Goal: Navigation & Orientation: Find specific page/section

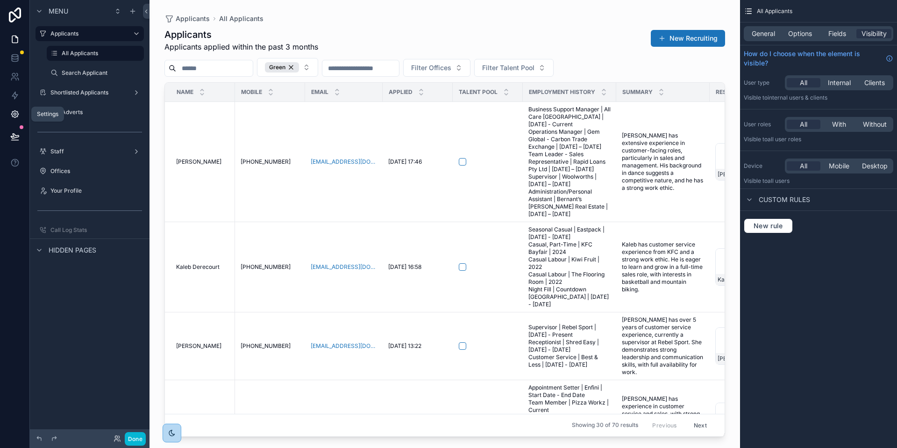
click at [14, 113] on icon at bounding box center [14, 113] width 9 height 9
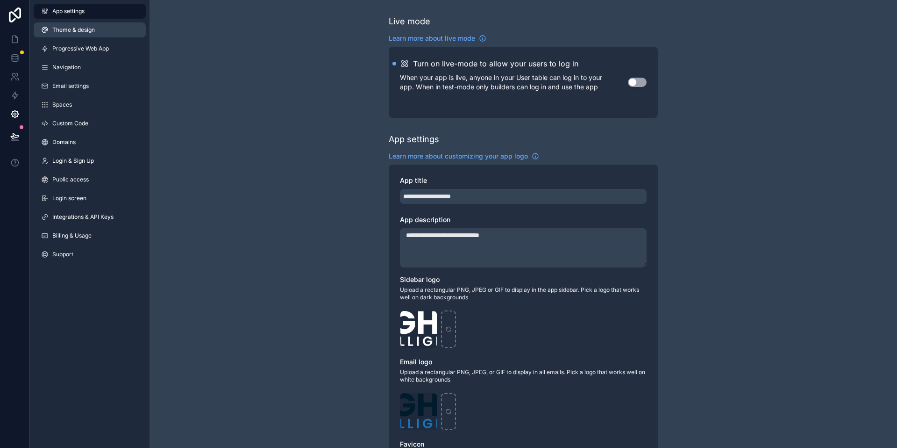
click at [80, 28] on span "Theme & design" at bounding box center [73, 29] width 43 height 7
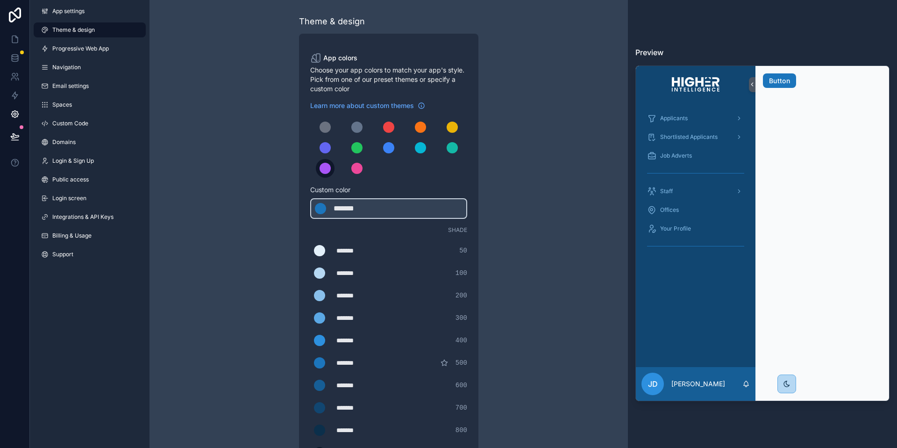
click at [331, 166] on button "scrollable content" at bounding box center [325, 168] width 19 height 19
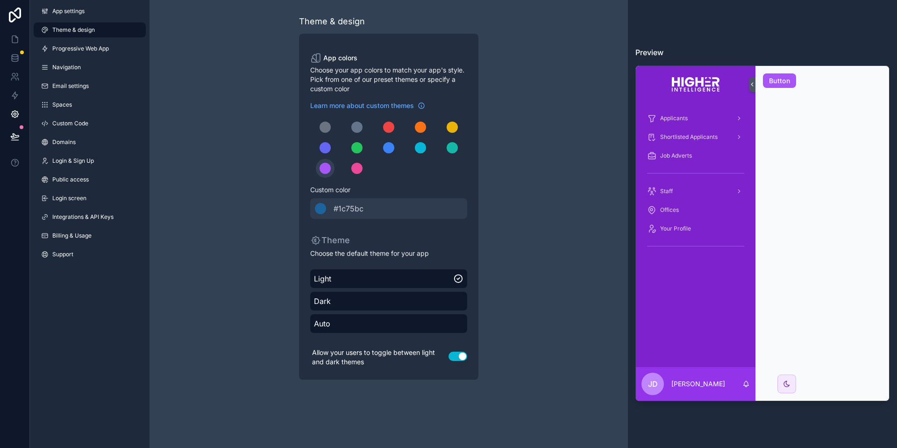
click at [227, 174] on div "Theme & design App colors Choose your app colors to match your app's style. Pic…" at bounding box center [389, 197] width 479 height 394
click at [18, 31] on link at bounding box center [14, 39] width 29 height 19
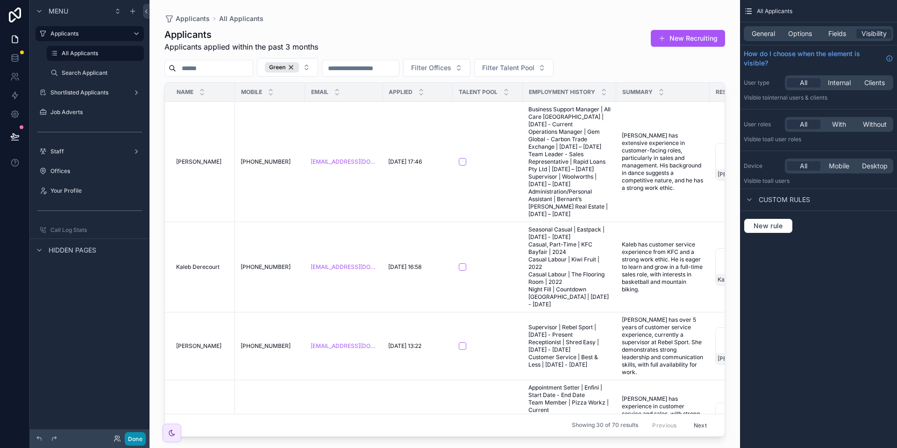
click at [137, 435] on button "Done" at bounding box center [135, 439] width 21 height 14
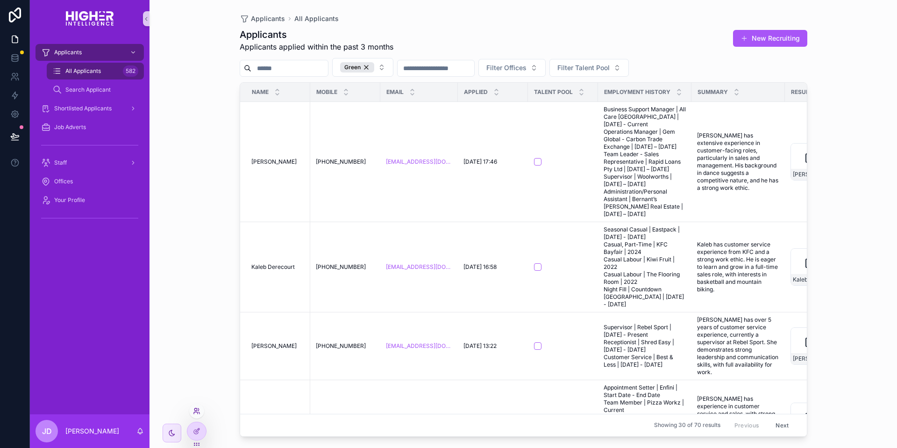
click at [197, 412] on icon at bounding box center [196, 413] width 4 height 2
click at [180, 160] on div "Applicants All Applicants Applicants Applicants applied within the past 3 month…" at bounding box center [524, 224] width 748 height 448
click at [17, 79] on icon at bounding box center [14, 76] width 9 height 9
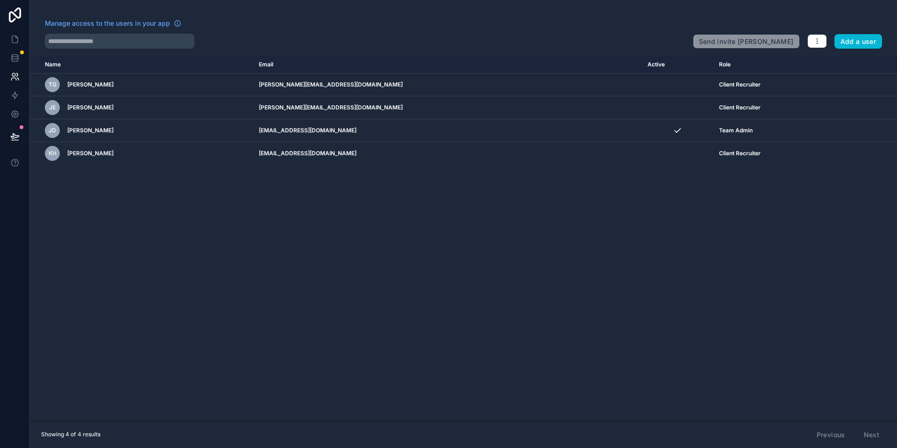
click at [213, 302] on div "Name Email Active Role [DOMAIN_NAME] [PERSON_NAME] Gimpel [EMAIL_ADDRESS][DOMAI…" at bounding box center [463, 238] width 867 height 365
click at [8, 43] on link at bounding box center [14, 39] width 29 height 19
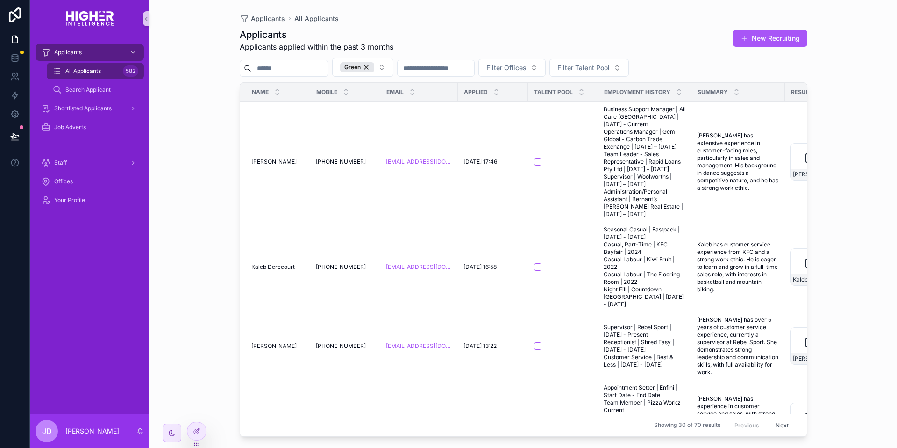
click at [177, 307] on div "Applicants All Applicants Applicants Applicants applied within the past 3 month…" at bounding box center [524, 224] width 748 height 448
